Goal: Navigation & Orientation: Find specific page/section

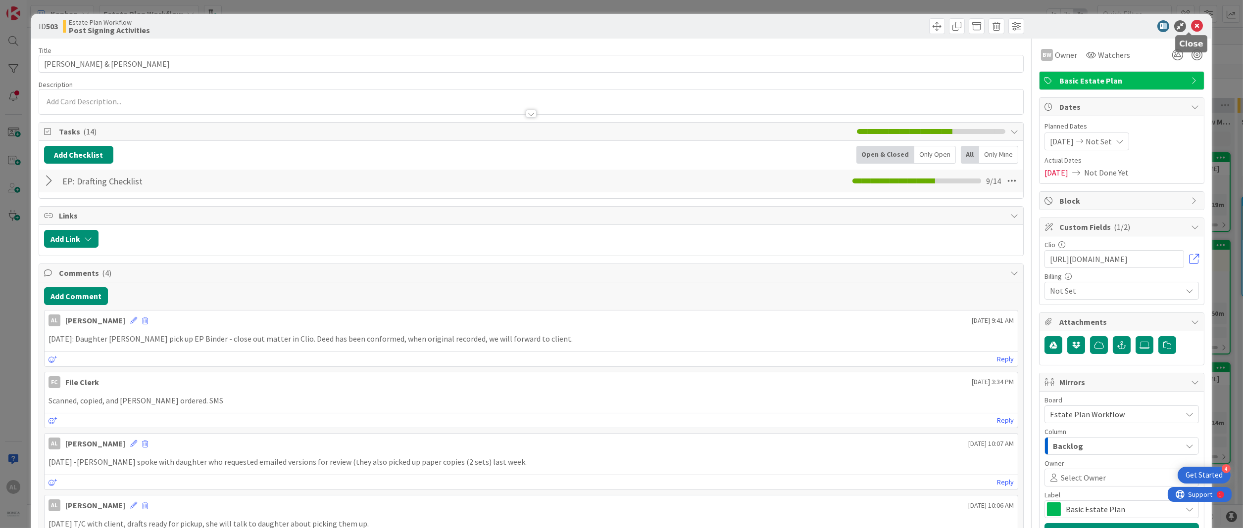
click at [258, 22] on icon at bounding box center [1197, 26] width 12 height 12
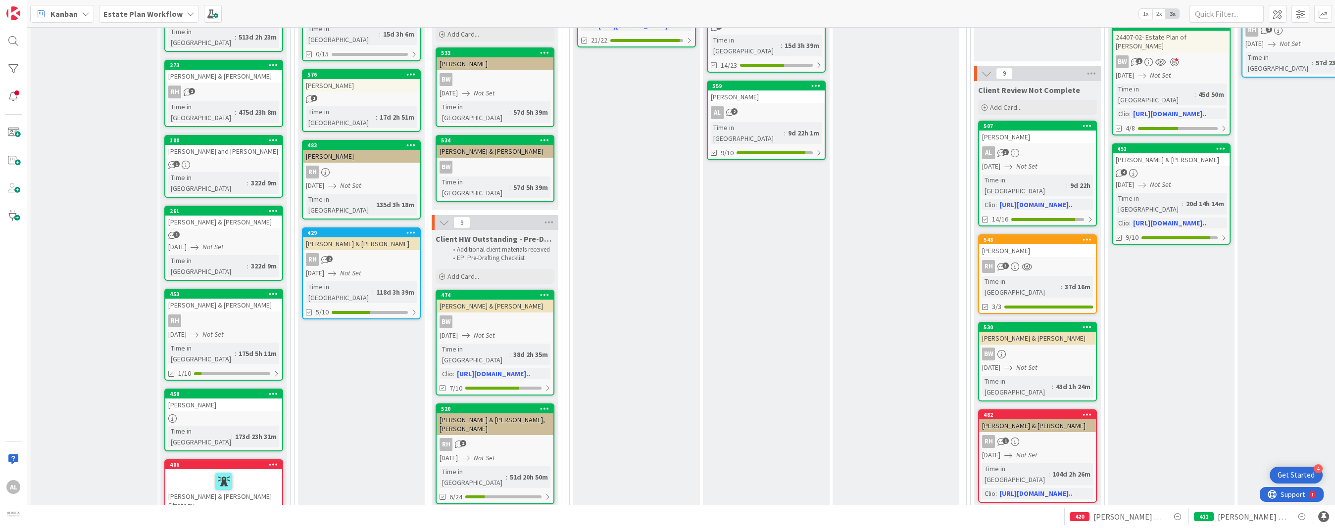
drag, startPoint x: 695, startPoint y: 496, endPoint x: 718, endPoint y: 500, distance: 23.6
click at [258, 500] on div "1 Backlog Add Card... 48 [PERSON_NAME] & [PERSON_NAME] [DATE] Not Set Time in C…" at bounding box center [680, 266] width 1307 height 478
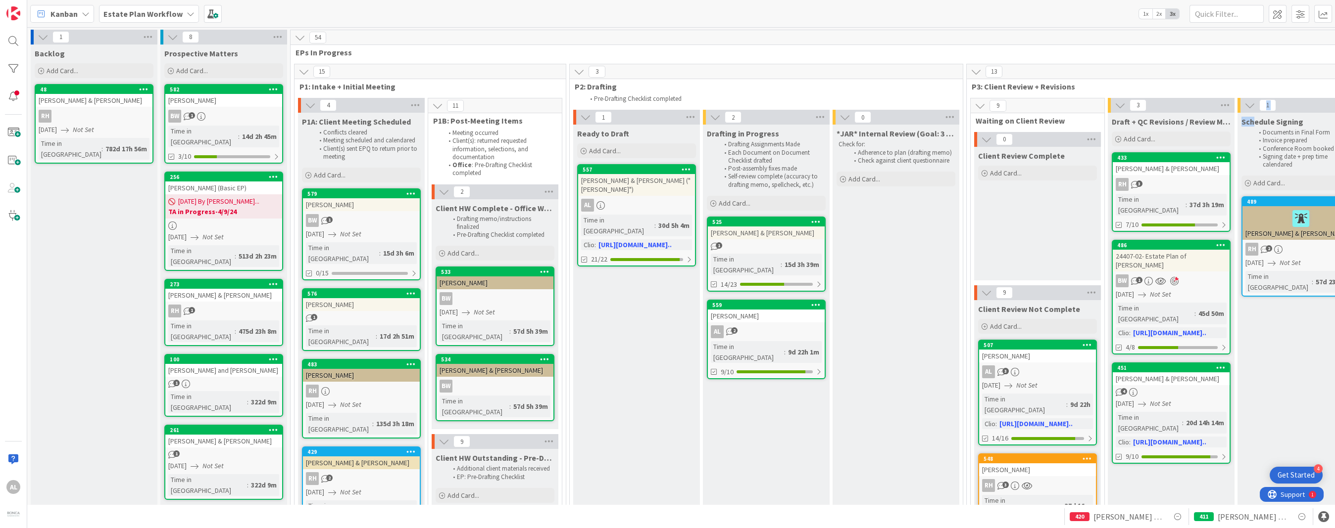
drag, startPoint x: 1251, startPoint y: 105, endPoint x: 1251, endPoint y: 92, distance: 13.4
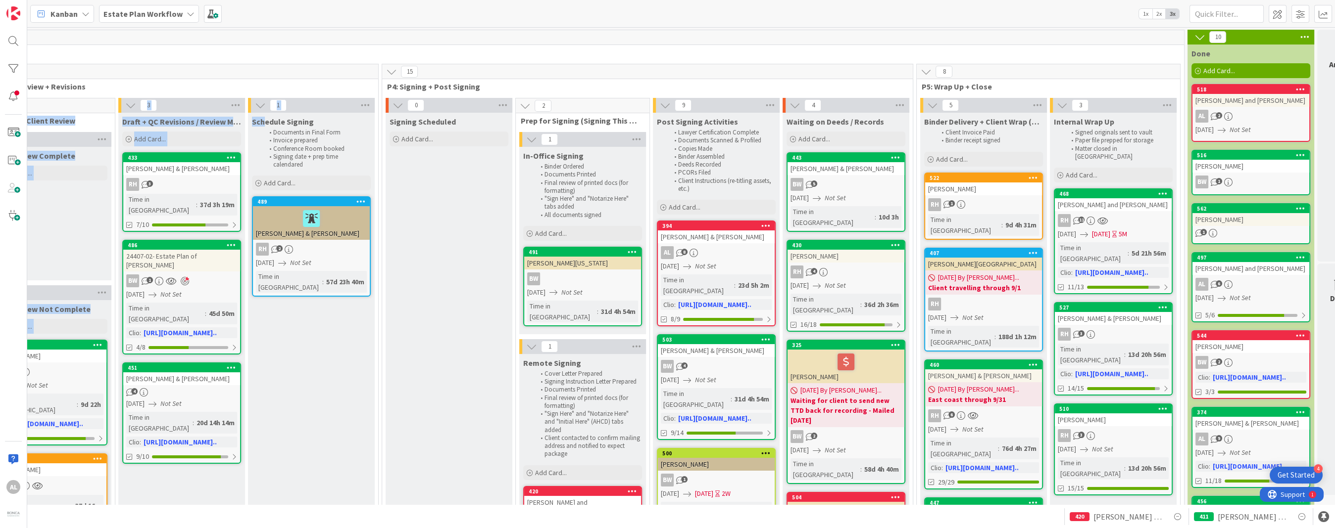
scroll to position [0, 1032]
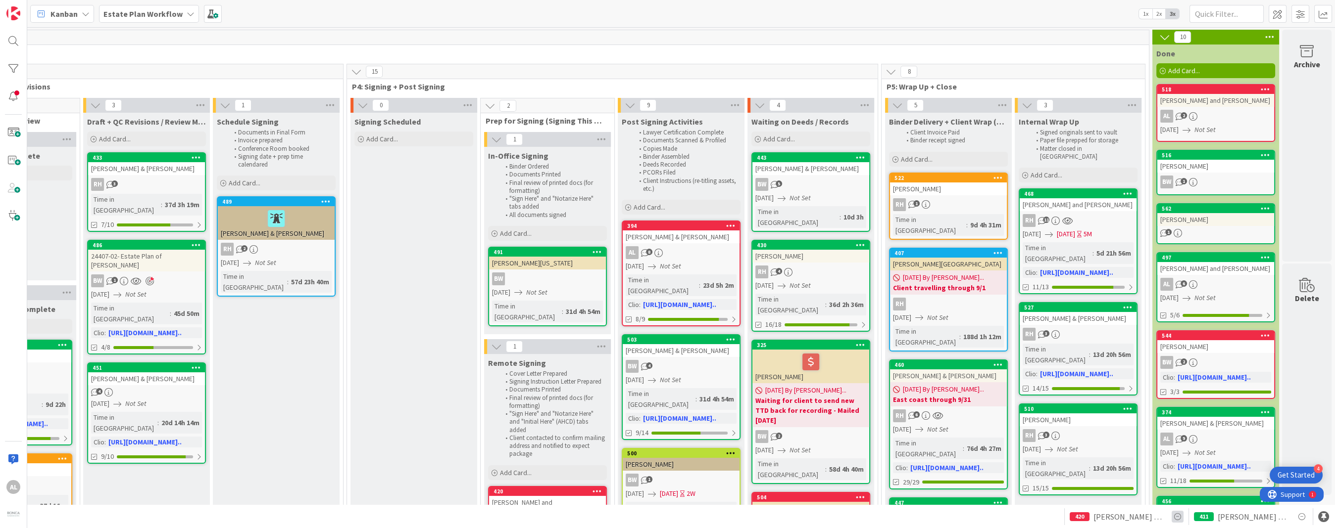
click at [258, 516] on icon at bounding box center [1177, 517] width 12 height 12
click at [258, 516] on icon at bounding box center [1302, 517] width 12 height 12
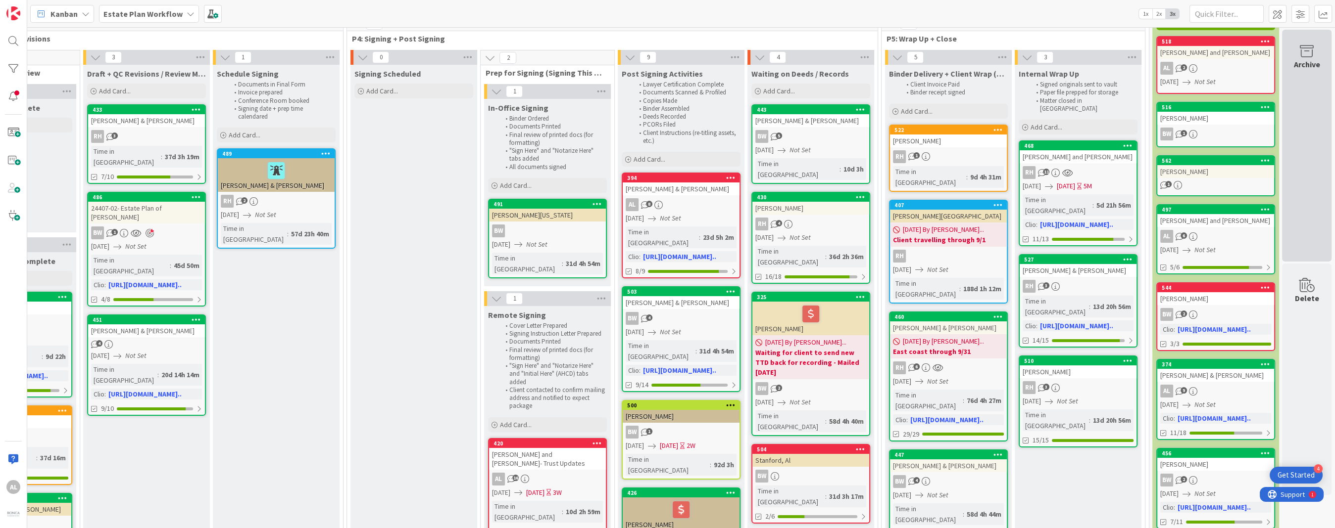
scroll to position [47, 1032]
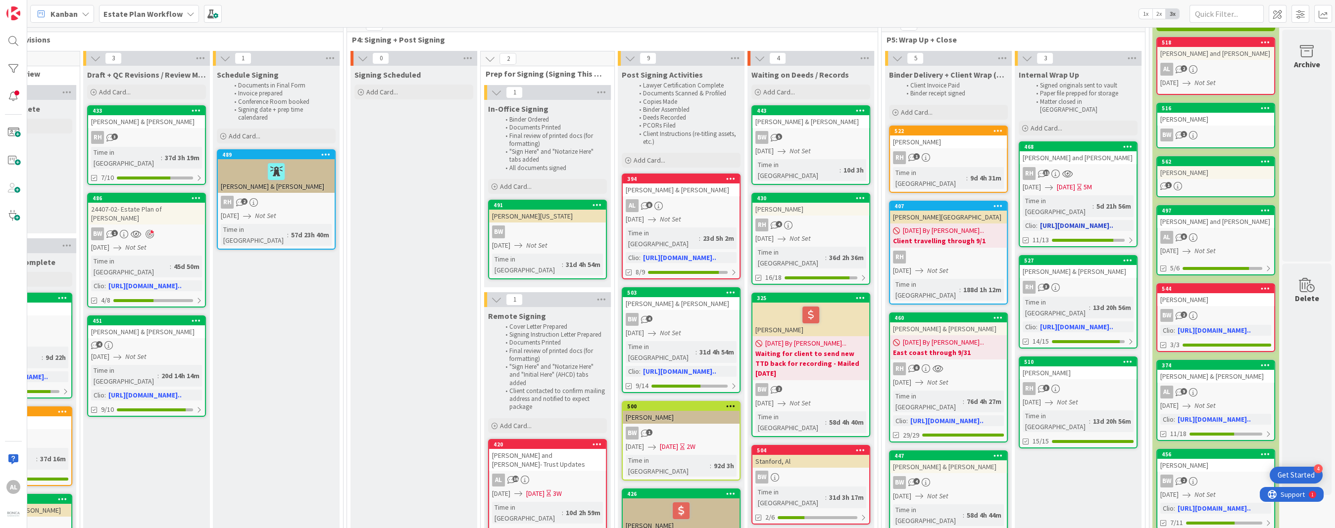
click at [258, 151] on div "[PERSON_NAME] and [PERSON_NAME]" at bounding box center [1077, 157] width 117 height 13
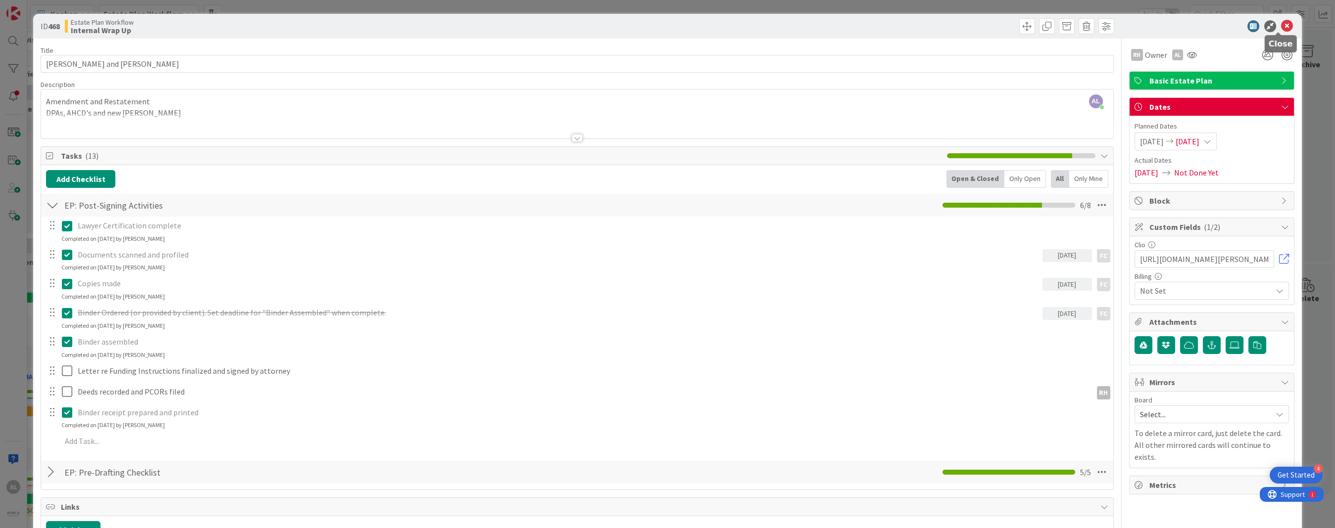
click at [258, 24] on icon at bounding box center [1287, 26] width 12 height 12
